Goal: Information Seeking & Learning: Learn about a topic

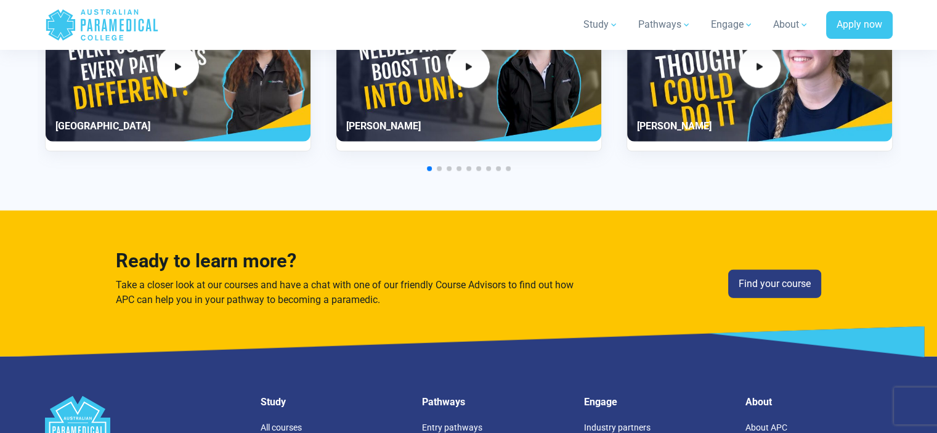
scroll to position [3450, 0]
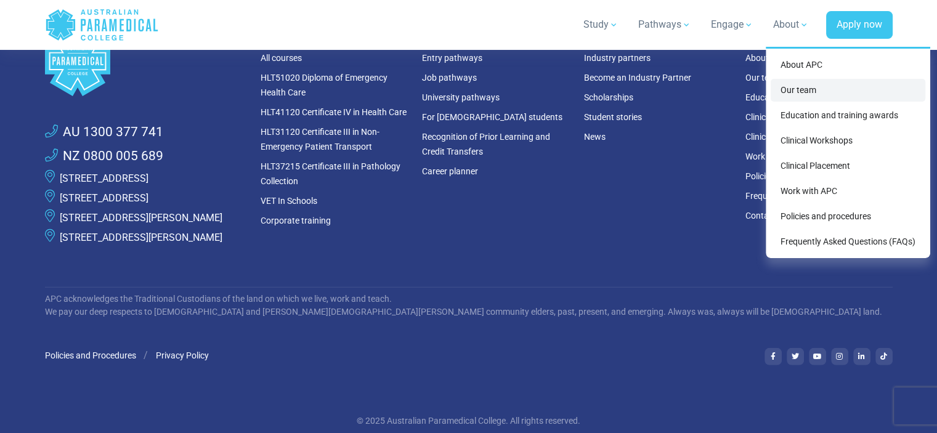
click at [786, 86] on link "Our team" at bounding box center [848, 90] width 155 height 23
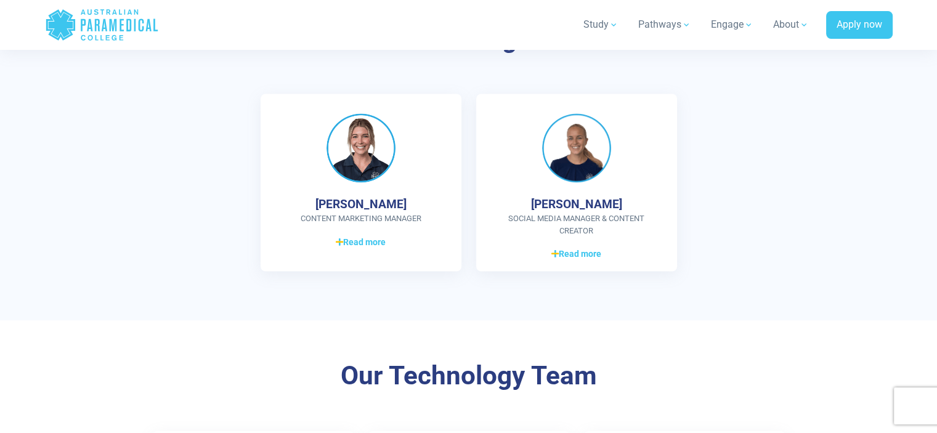
scroll to position [1972, 0]
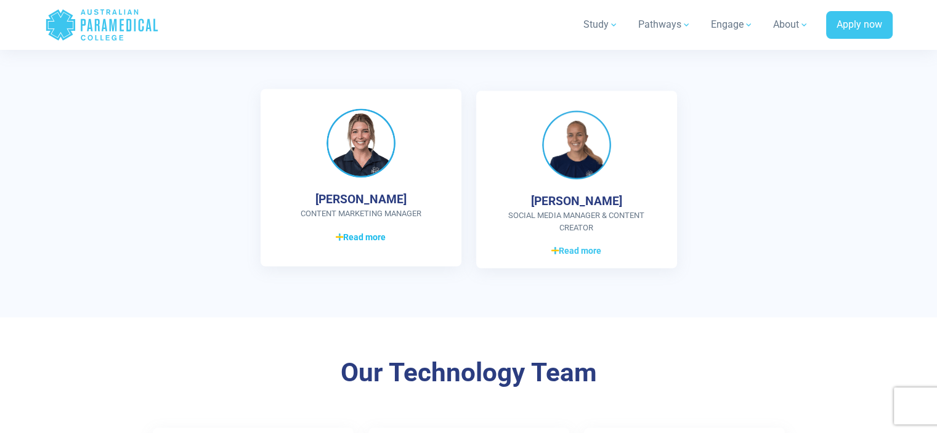
click at [341, 240] on icon at bounding box center [339, 237] width 7 height 9
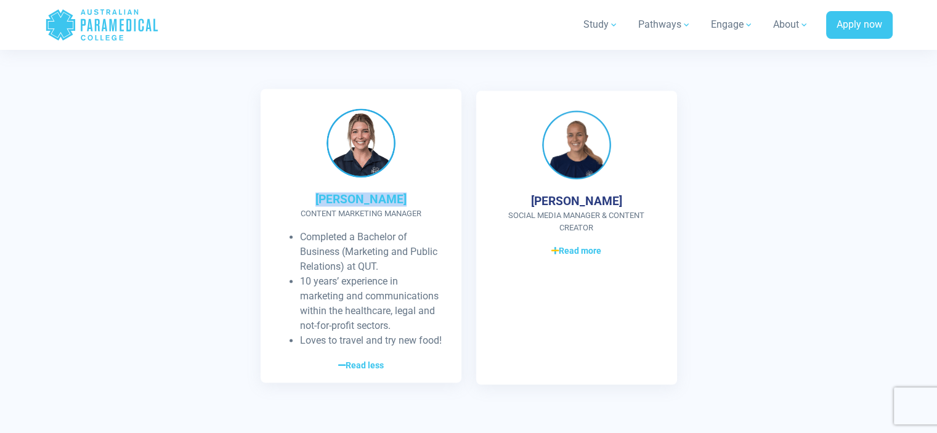
drag, startPoint x: 319, startPoint y: 199, endPoint x: 399, endPoint y: 198, distance: 79.5
click at [399, 198] on div "Katie Guthrie Content Marketing Manager Completed a Bachelor of Business (Marke…" at bounding box center [361, 236] width 201 height 294
copy h4 "Katie Guthrie"
click at [887, 137] on div "Katie Guthrie Content Marketing Manager Completed a Bachelor of Business (Marke…" at bounding box center [469, 243] width 863 height 304
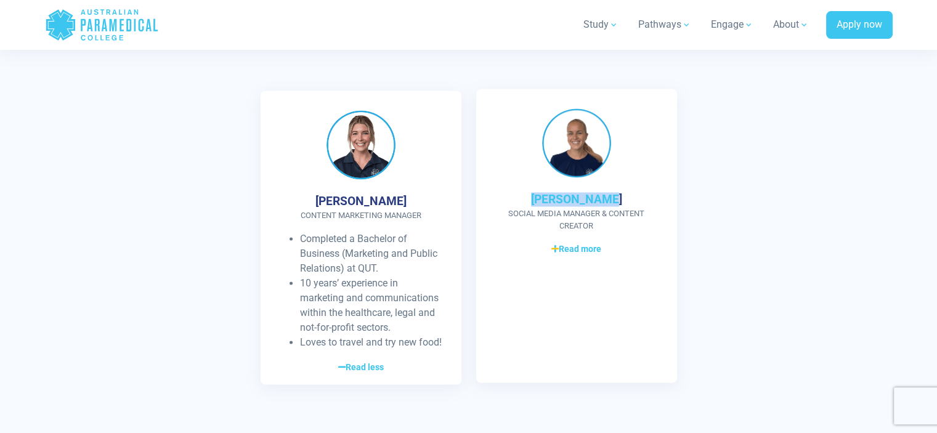
drag, startPoint x: 541, startPoint y: 201, endPoint x: 618, endPoint y: 197, distance: 77.2
click at [618, 197] on div "Rosie Gorton Social Media Manager & Content Creator Holds a Bachelor of Commerc…" at bounding box center [576, 236] width 201 height 294
copy h4 "Rosie Gorton"
click at [903, 132] on section "Our Marketing Team Katie Guthrie Content Marketing Manager Completed a Bachelor…" at bounding box center [468, 207] width 937 height 453
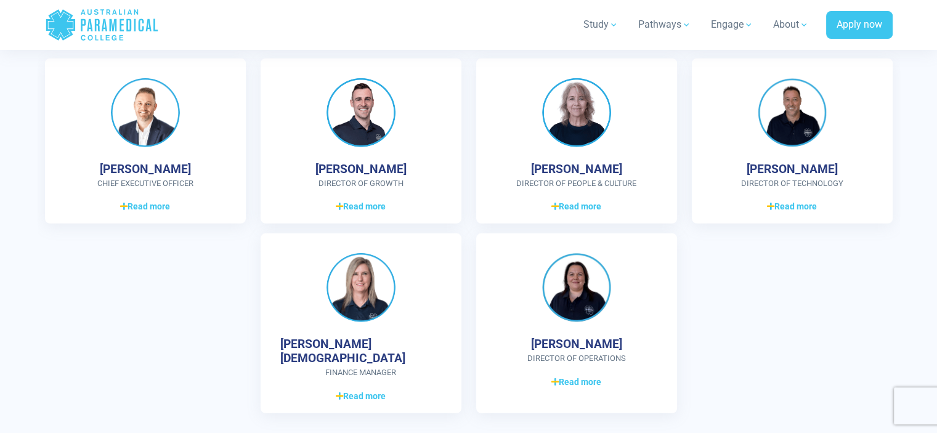
scroll to position [3450, 0]
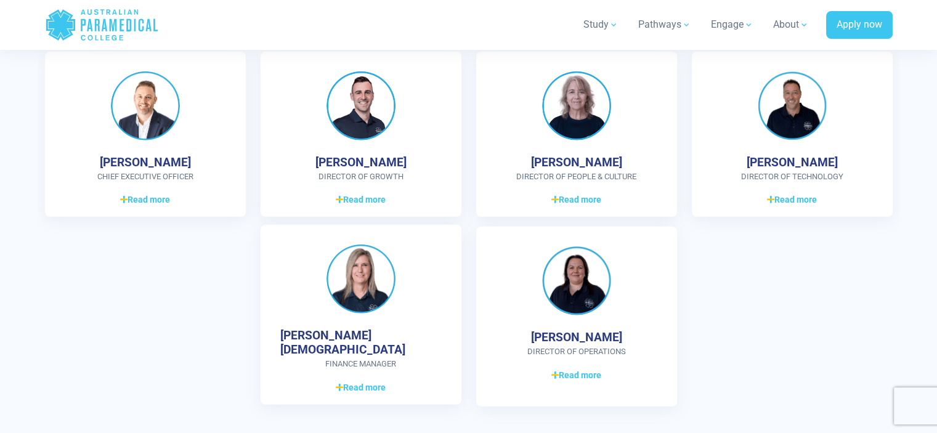
drag, startPoint x: 528, startPoint y: 352, endPoint x: 459, endPoint y: 371, distance: 71.6
click at [610, 343] on div "Jodi Weatherall Director of Operations Diploma of Business Over 13 years of exp…" at bounding box center [576, 317] width 201 height 180
copy h4 "Jodi Weathera"
click at [914, 260] on section "Our Leadership Team Ben Poppy CHIEF EXECUTIVE OFFICER Graduate Diploma of Manag…" at bounding box center [468, 198] width 937 height 514
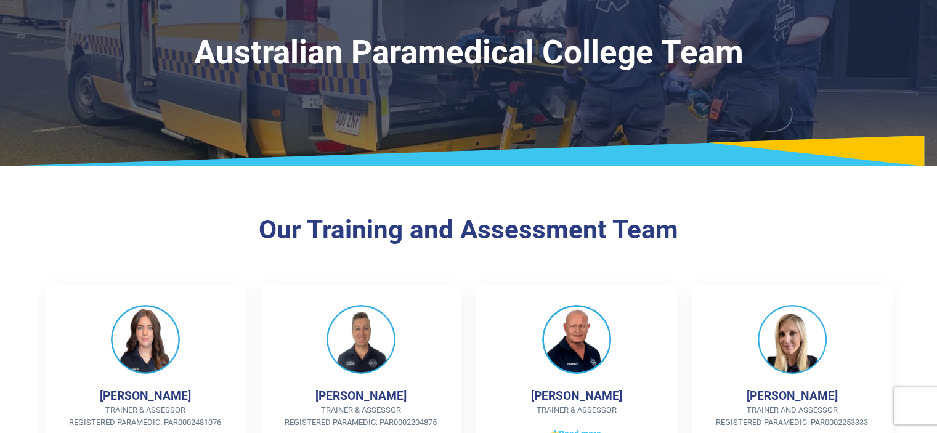
scroll to position [0, 0]
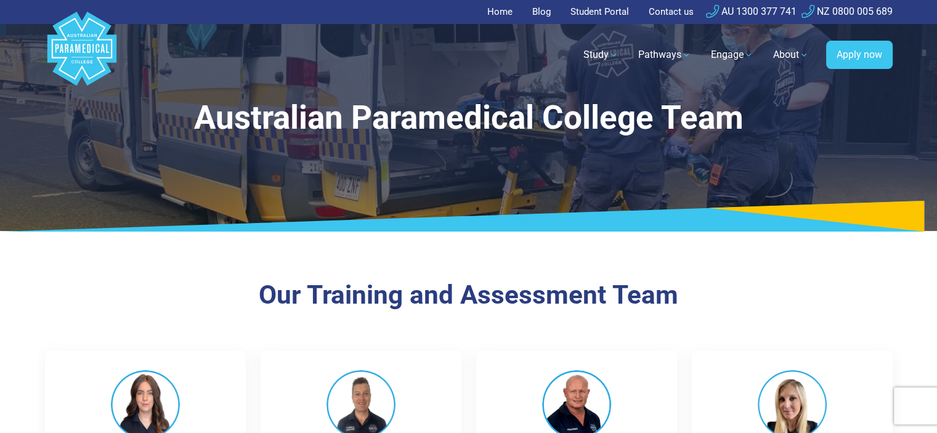
click at [495, 13] on link "Home" at bounding box center [503, 12] width 33 height 24
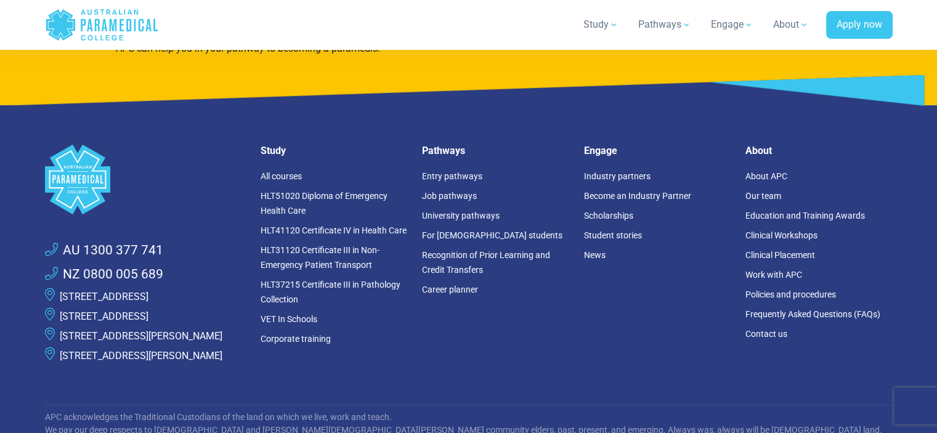
scroll to position [3512, 0]
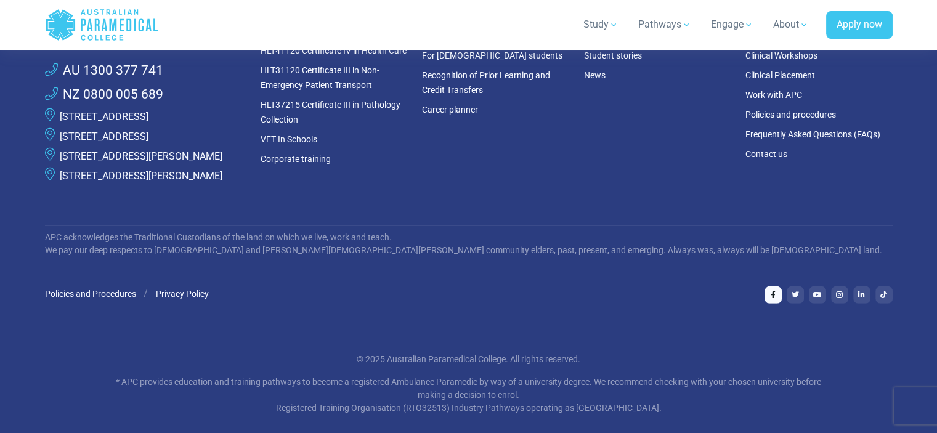
click at [771, 299] on icon at bounding box center [773, 294] width 5 height 7
click at [0, 273] on footer ".logo-block-c1{fill:#3CC5EE;} .logo-block-c2{fill:#FFF;} AU 1300 377 741 NZ 080…" at bounding box center [468, 189] width 937 height 528
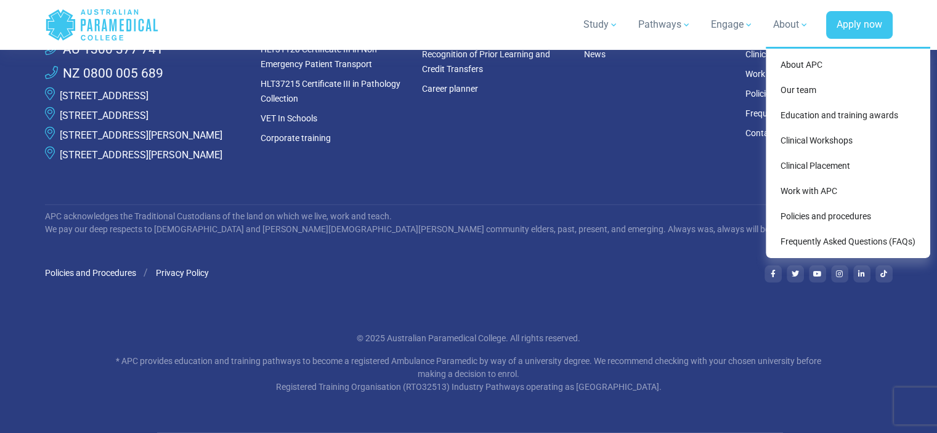
click at [789, 30] on link "About" at bounding box center [791, 24] width 51 height 35
click at [792, 91] on link "Our team" at bounding box center [848, 90] width 155 height 23
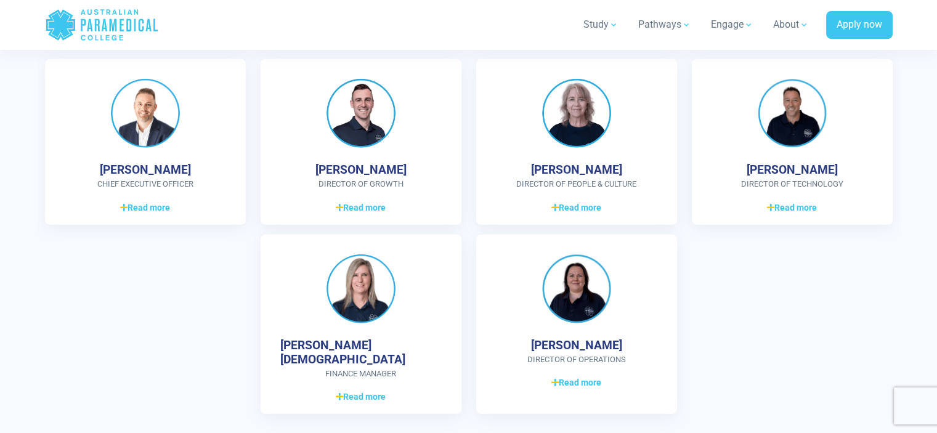
scroll to position [3327, 0]
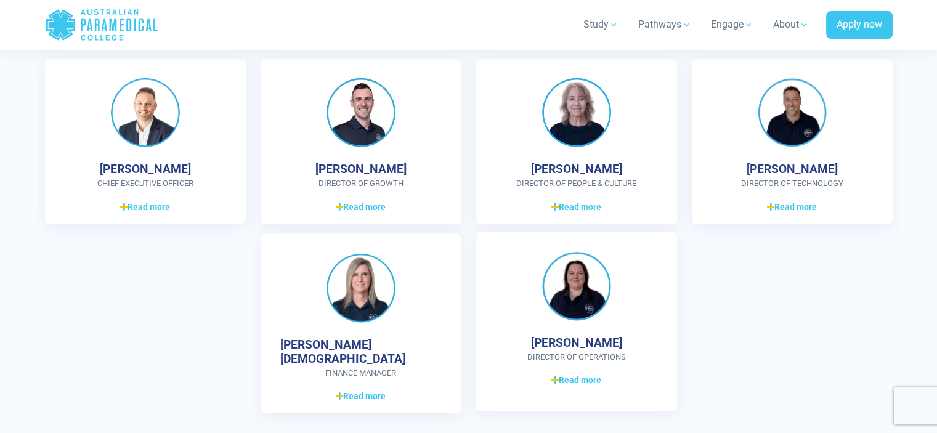
click at [557, 346] on h4 "[PERSON_NAME]" at bounding box center [576, 343] width 91 height 14
drag, startPoint x: 530, startPoint y: 347, endPoint x: 616, endPoint y: 367, distance: 88.5
click at [638, 343] on div "[PERSON_NAME] Director of Operations Diploma of Business Over 13 years of exper…" at bounding box center [576, 322] width 201 height 180
click at [619, 367] on div "[PERSON_NAME] Director of Operations Diploma of Business Over 13 years of exper…" at bounding box center [576, 322] width 201 height 180
drag, startPoint x: 635, startPoint y: 356, endPoint x: 515, endPoint y: 331, distance: 122.0
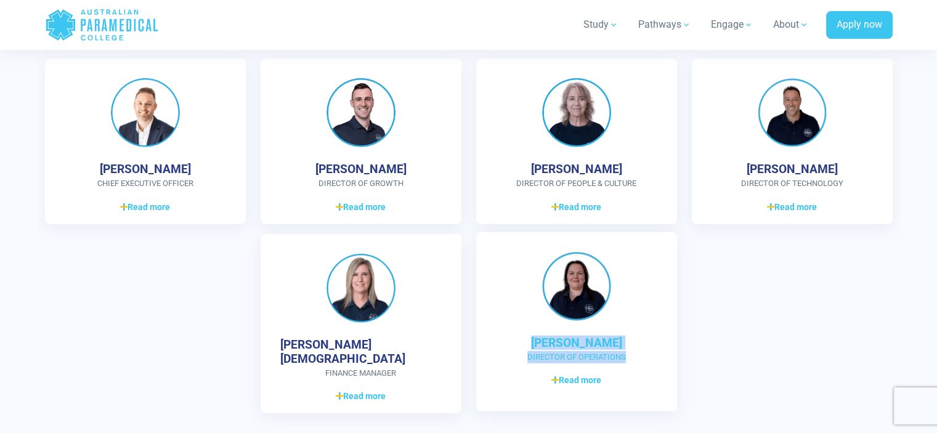
click at [530, 332] on div "[PERSON_NAME] Director of Operations Diploma of Business Over 13 years of exper…" at bounding box center [576, 322] width 201 height 180
copy div "[PERSON_NAME] Director of Operations"
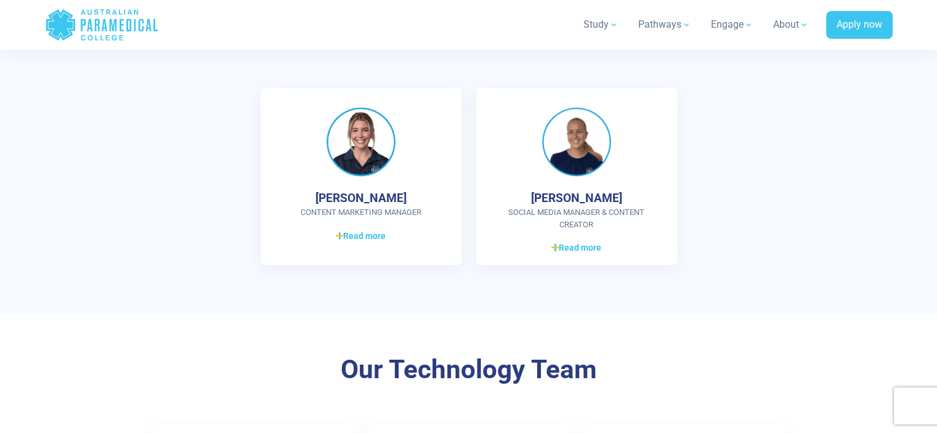
scroll to position [1972, 0]
